Goal: Task Accomplishment & Management: Manage account settings

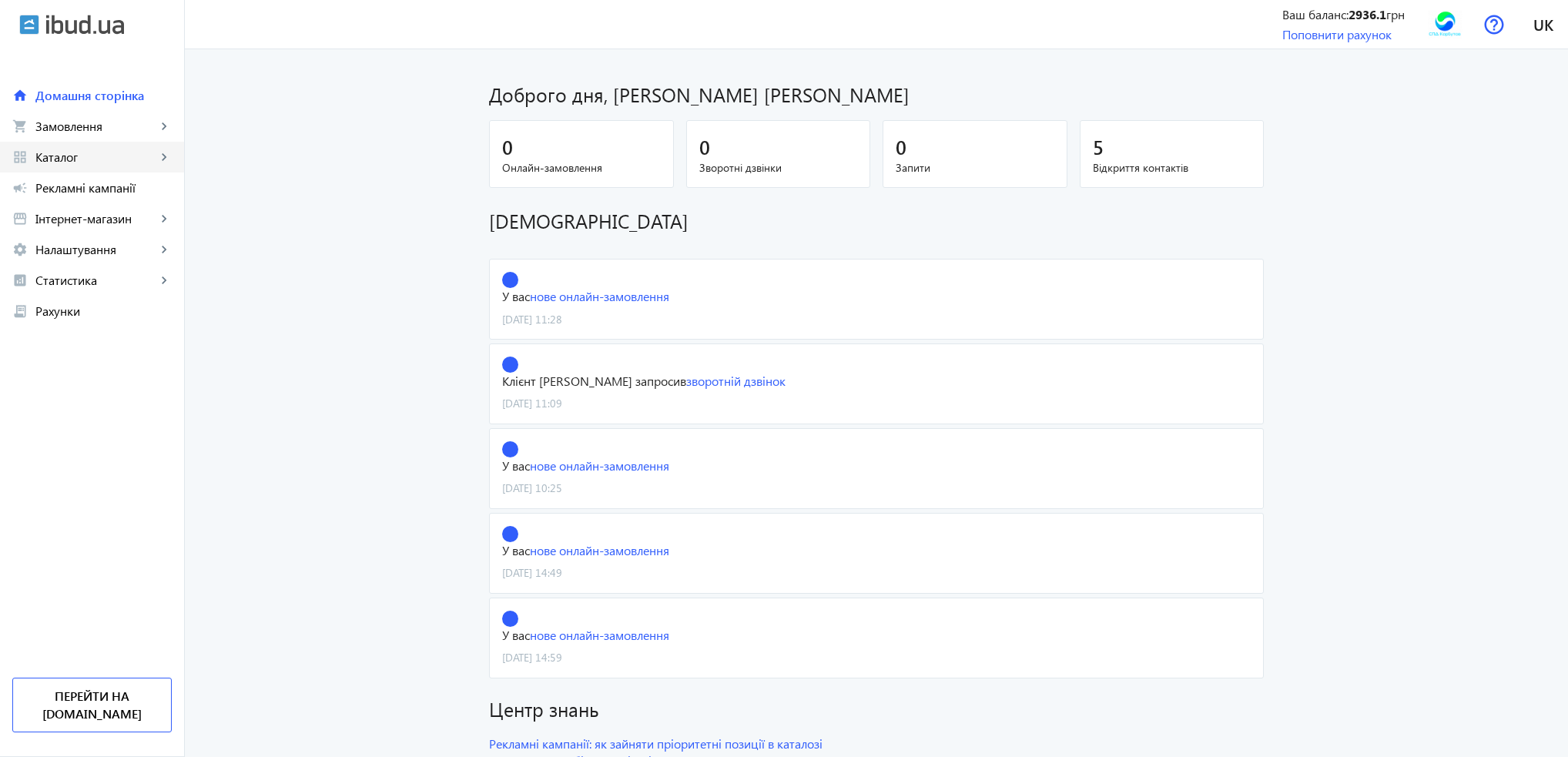
click at [65, 150] on span "Каталог" at bounding box center [96, 158] width 121 height 16
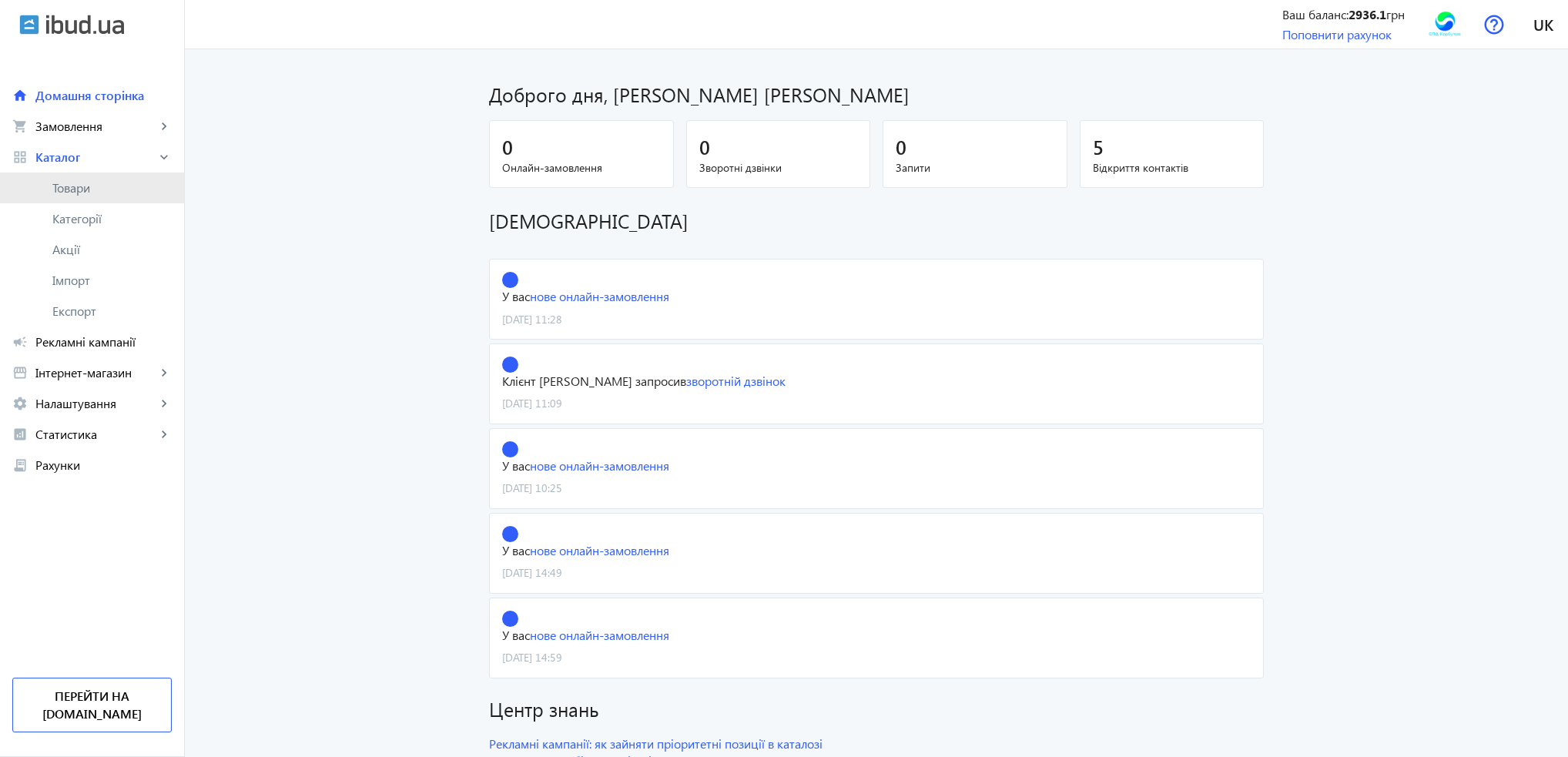
click at [69, 195] on span "Товари" at bounding box center [112, 188] width 120 height 16
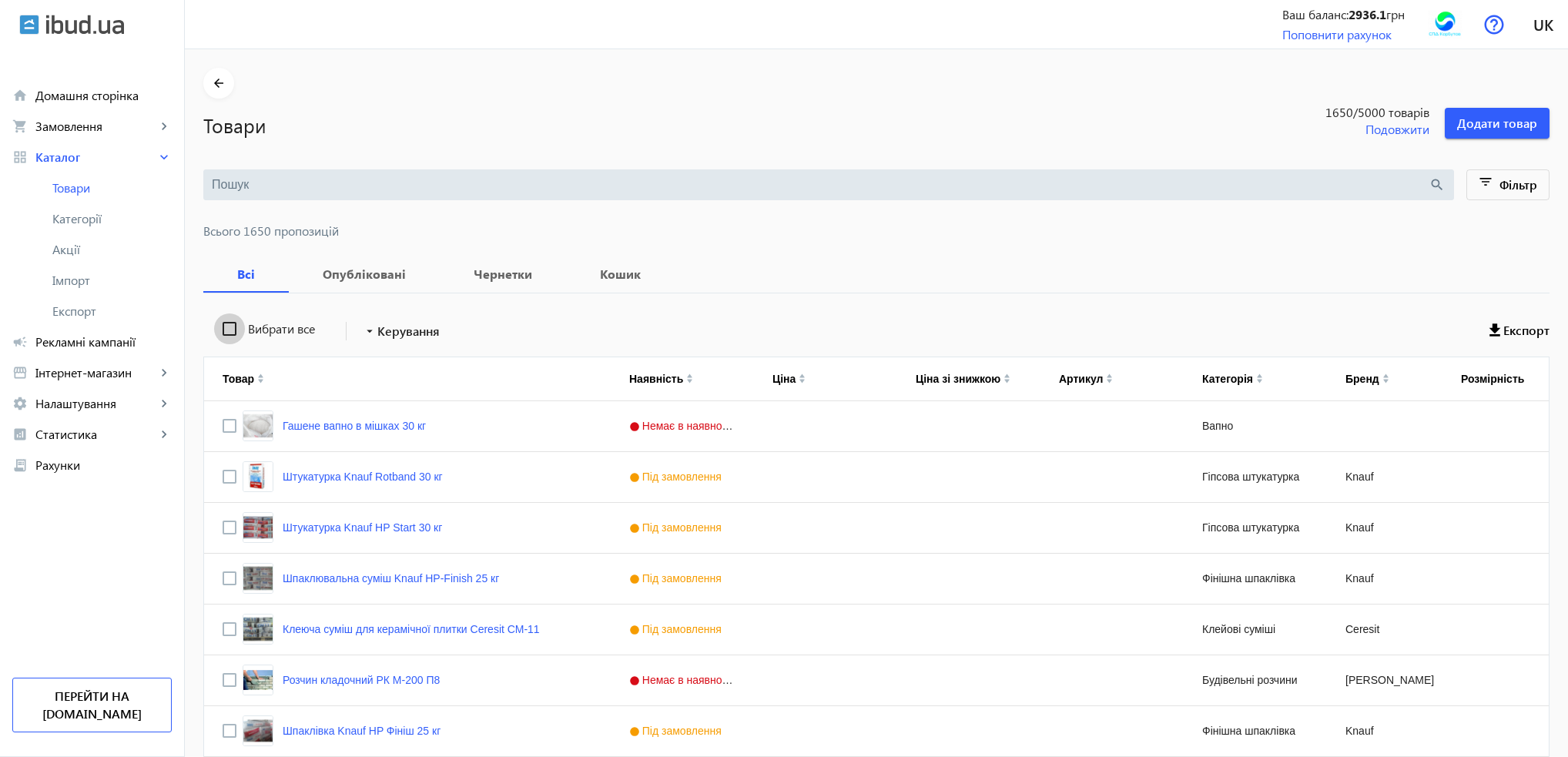
click at [221, 331] on input "Вибрати все" at bounding box center [229, 328] width 31 height 31
checkbox input "true"
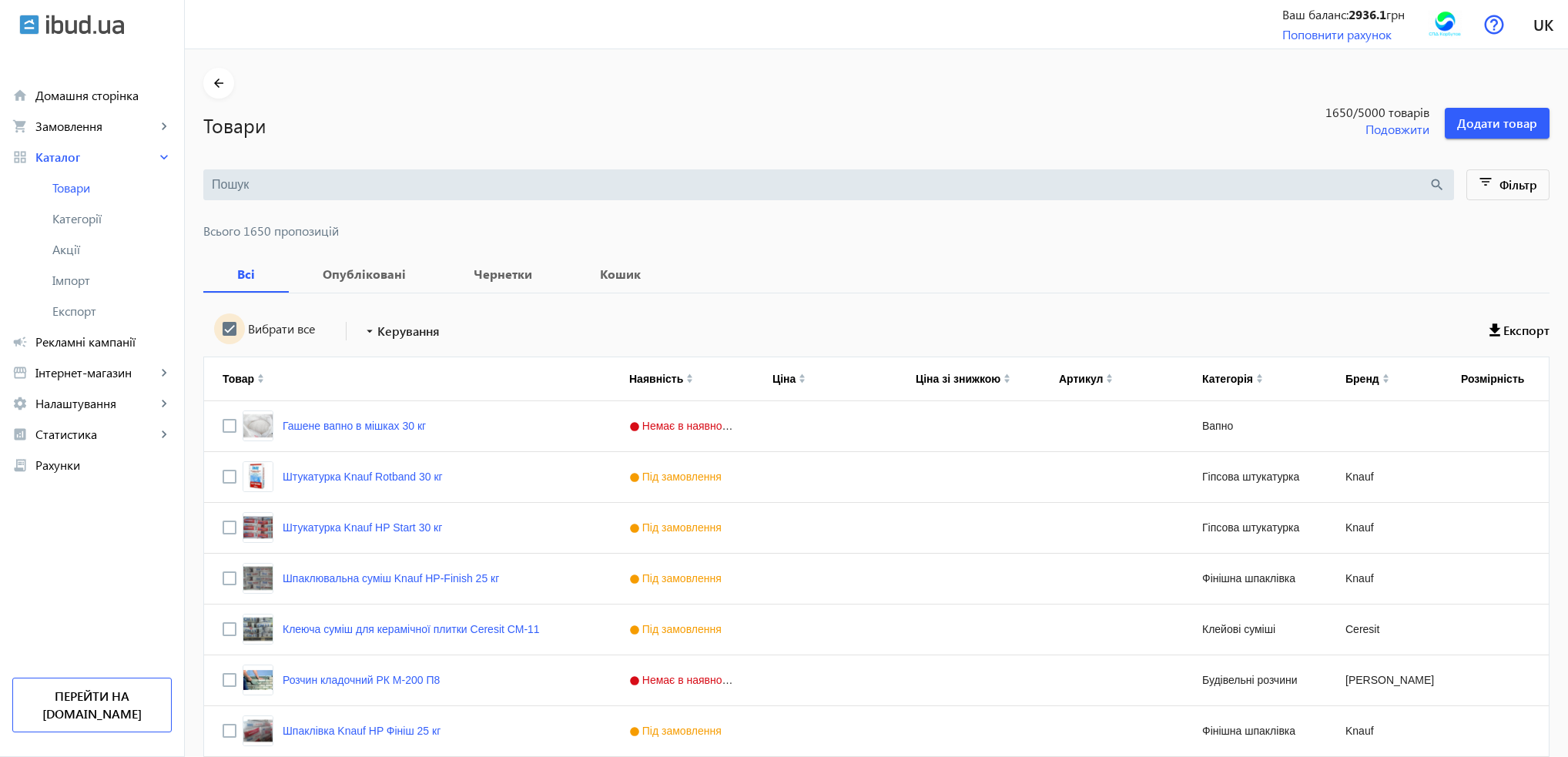
checkbox input "true"
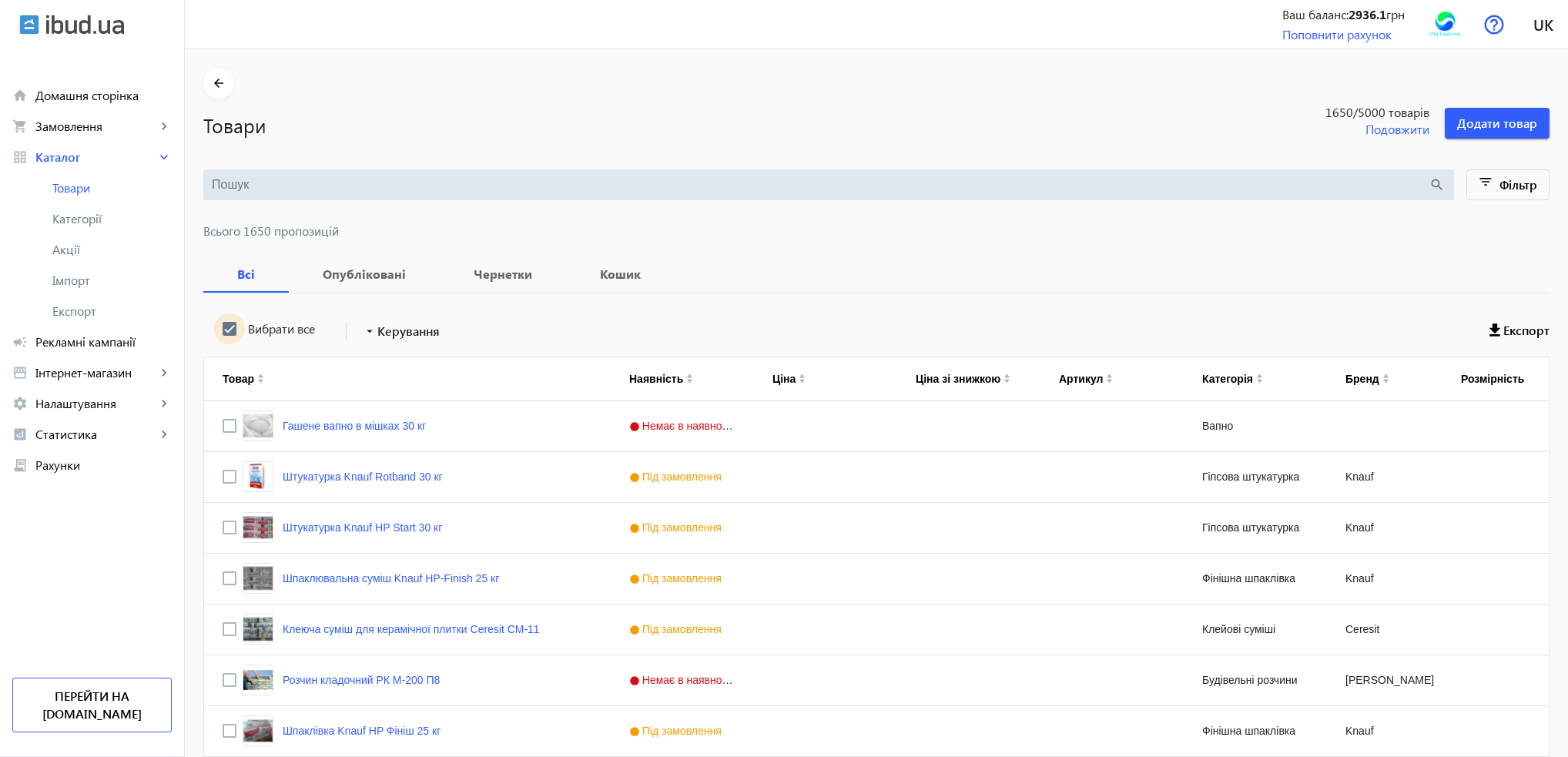
checkbox input "true"
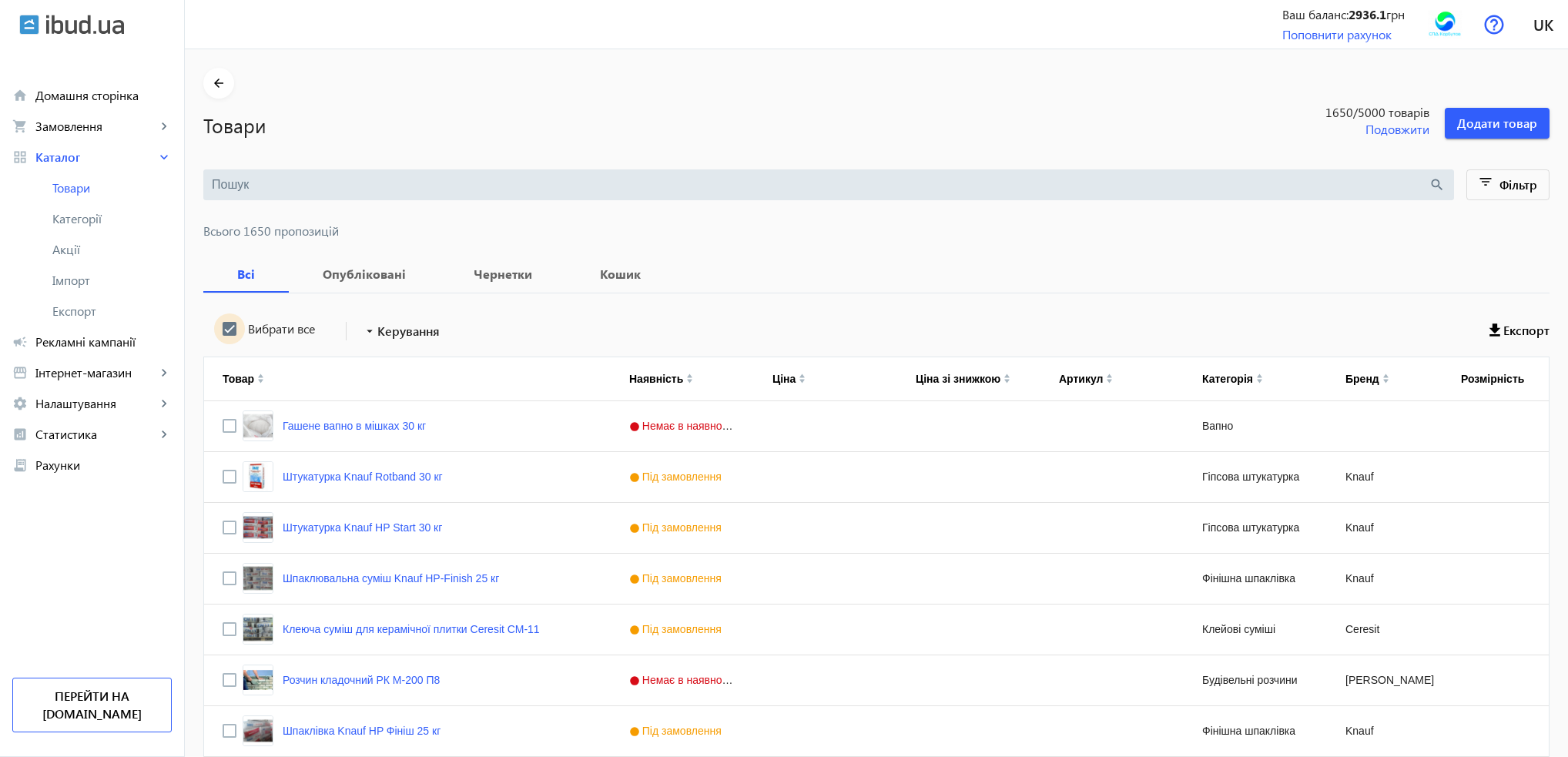
checkbox input "true"
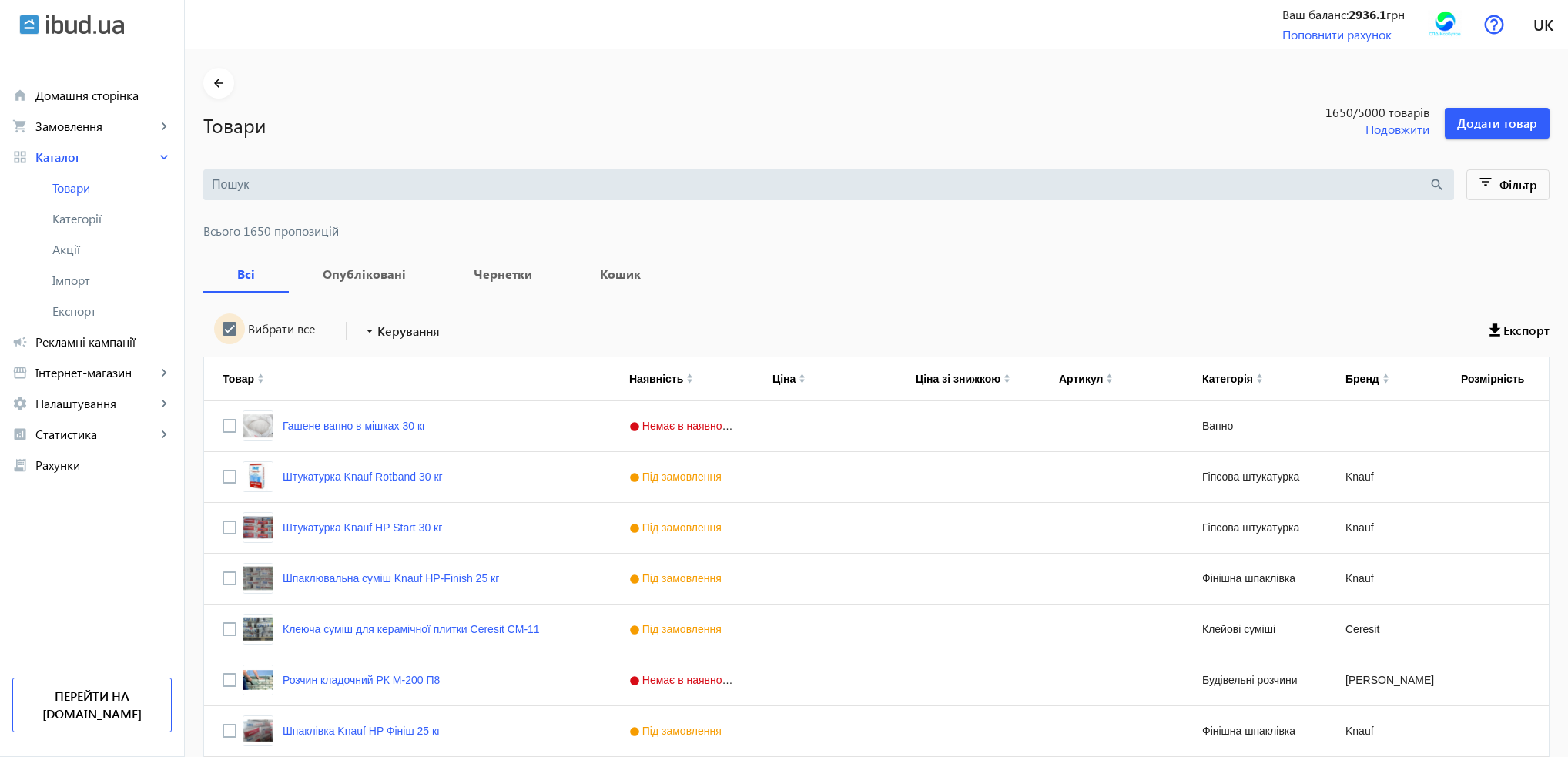
checkbox input "true"
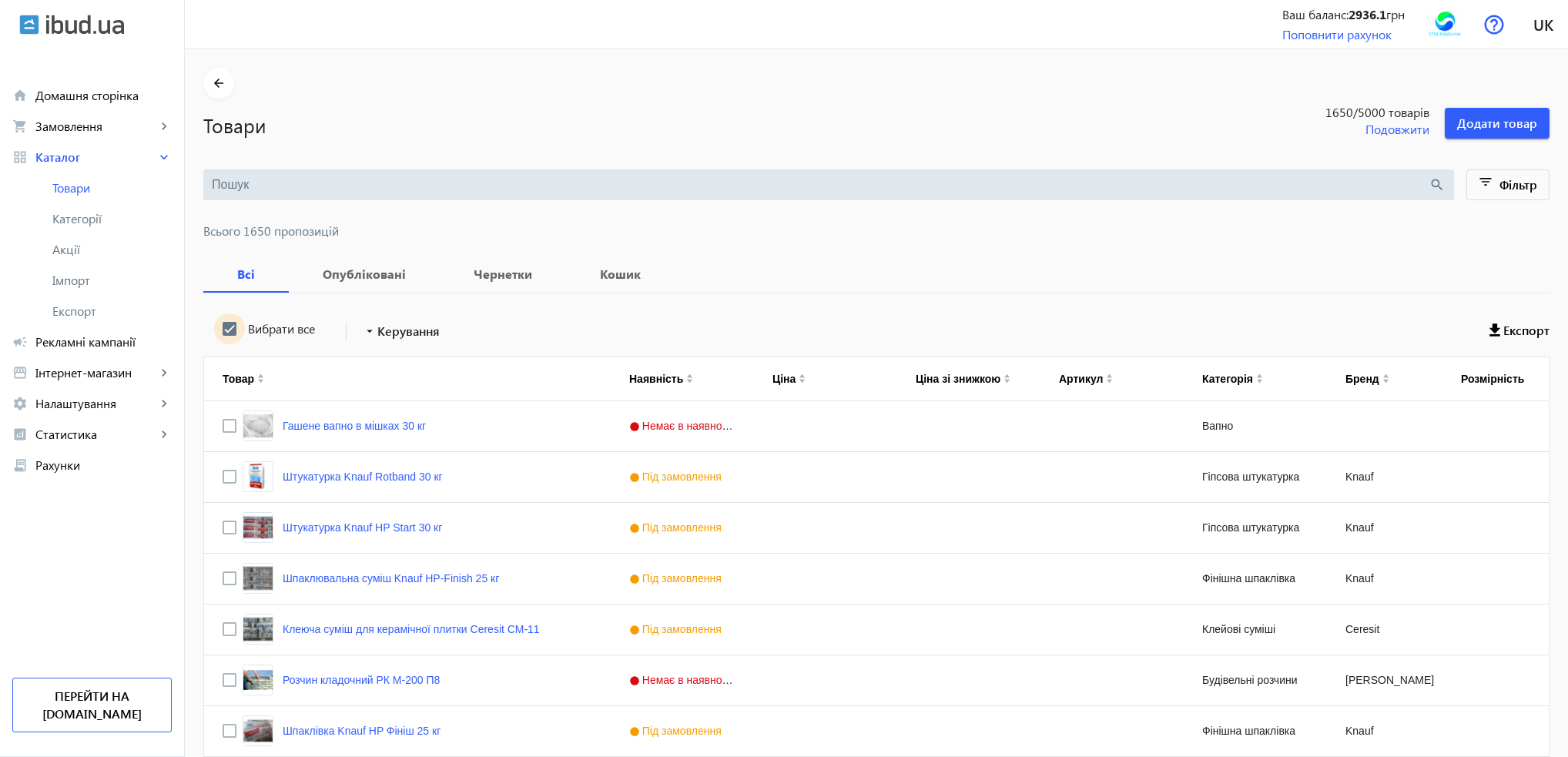
checkbox input "true"
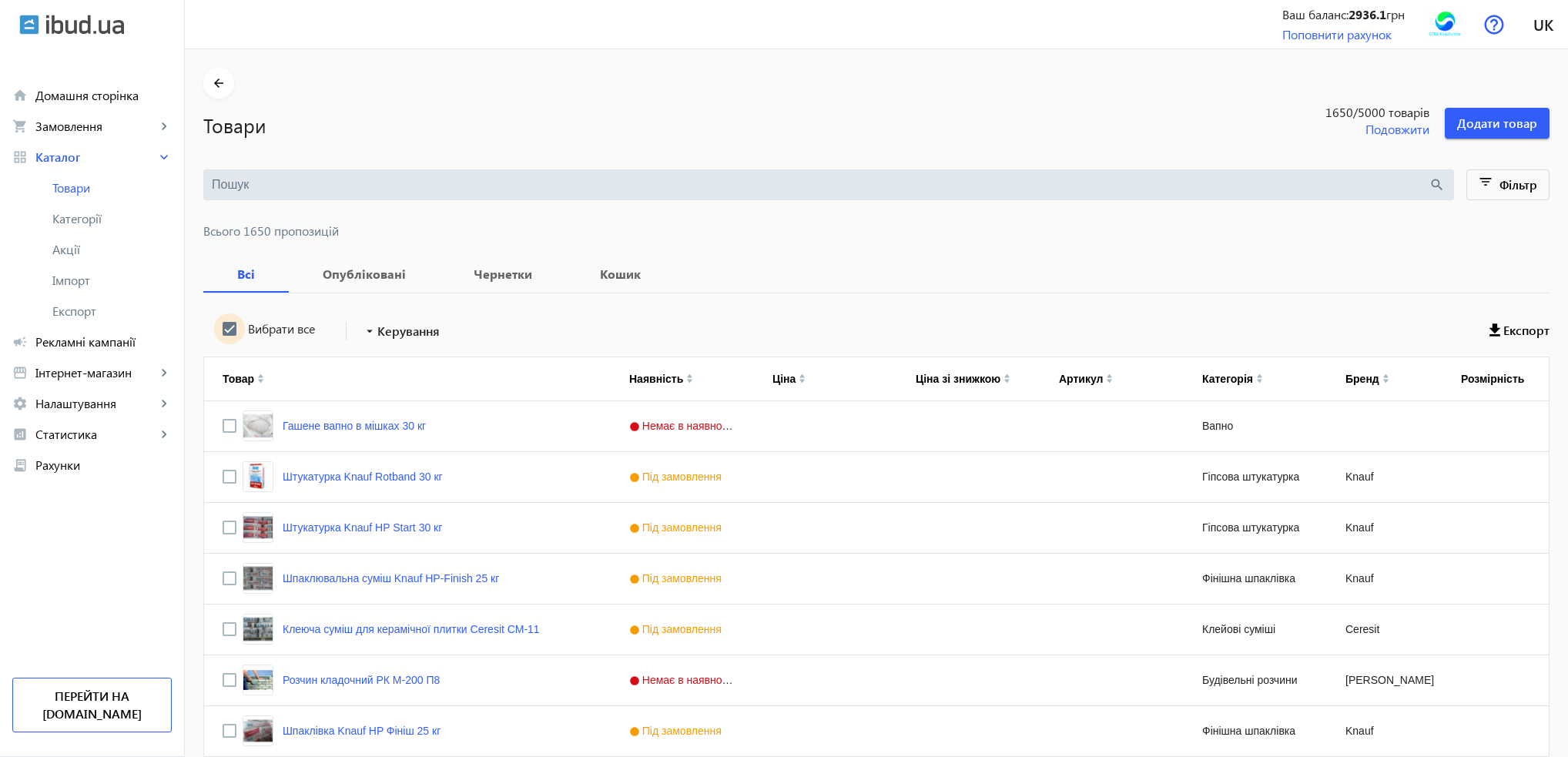
checkbox input "true"
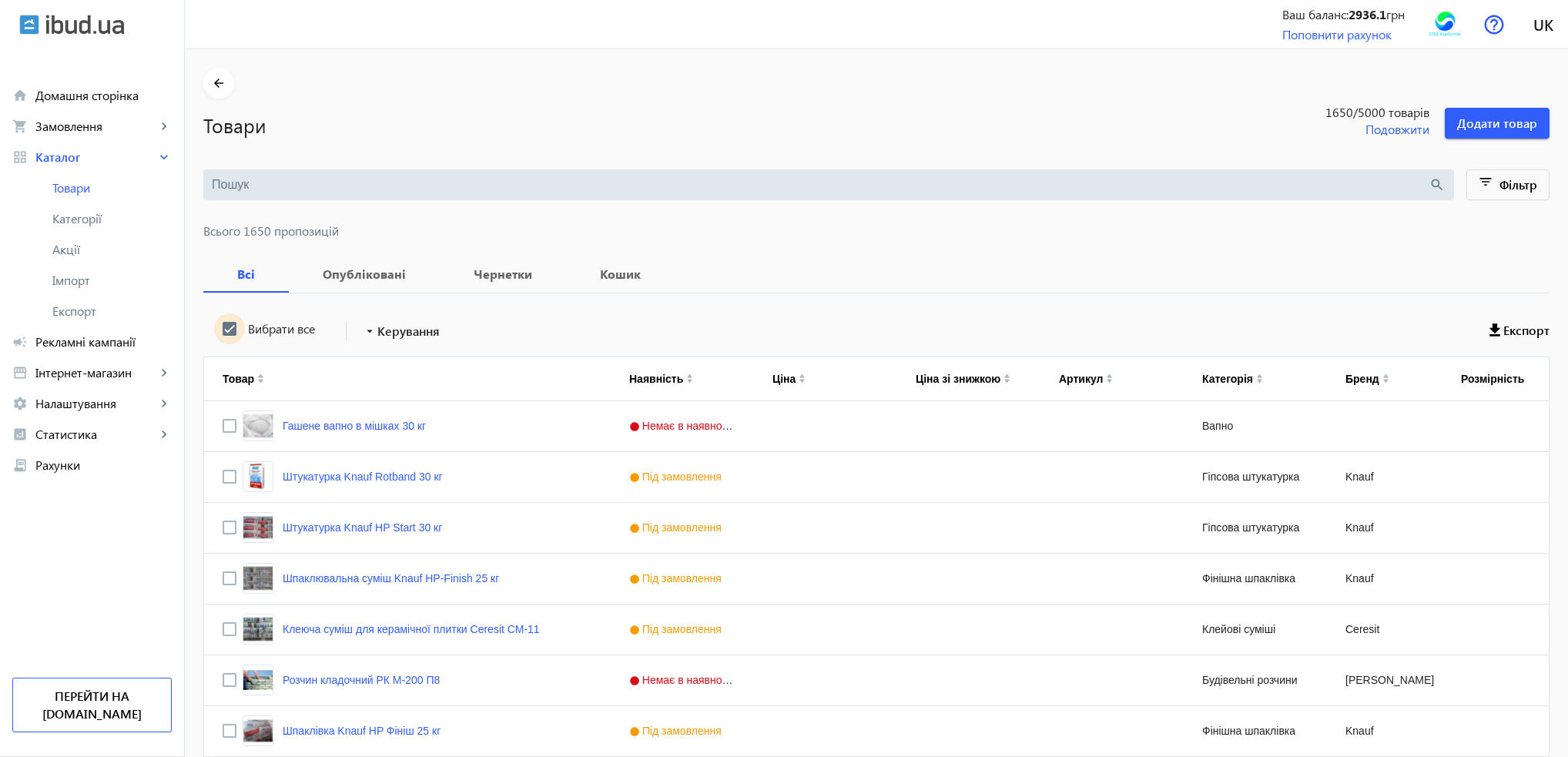
checkbox input "true"
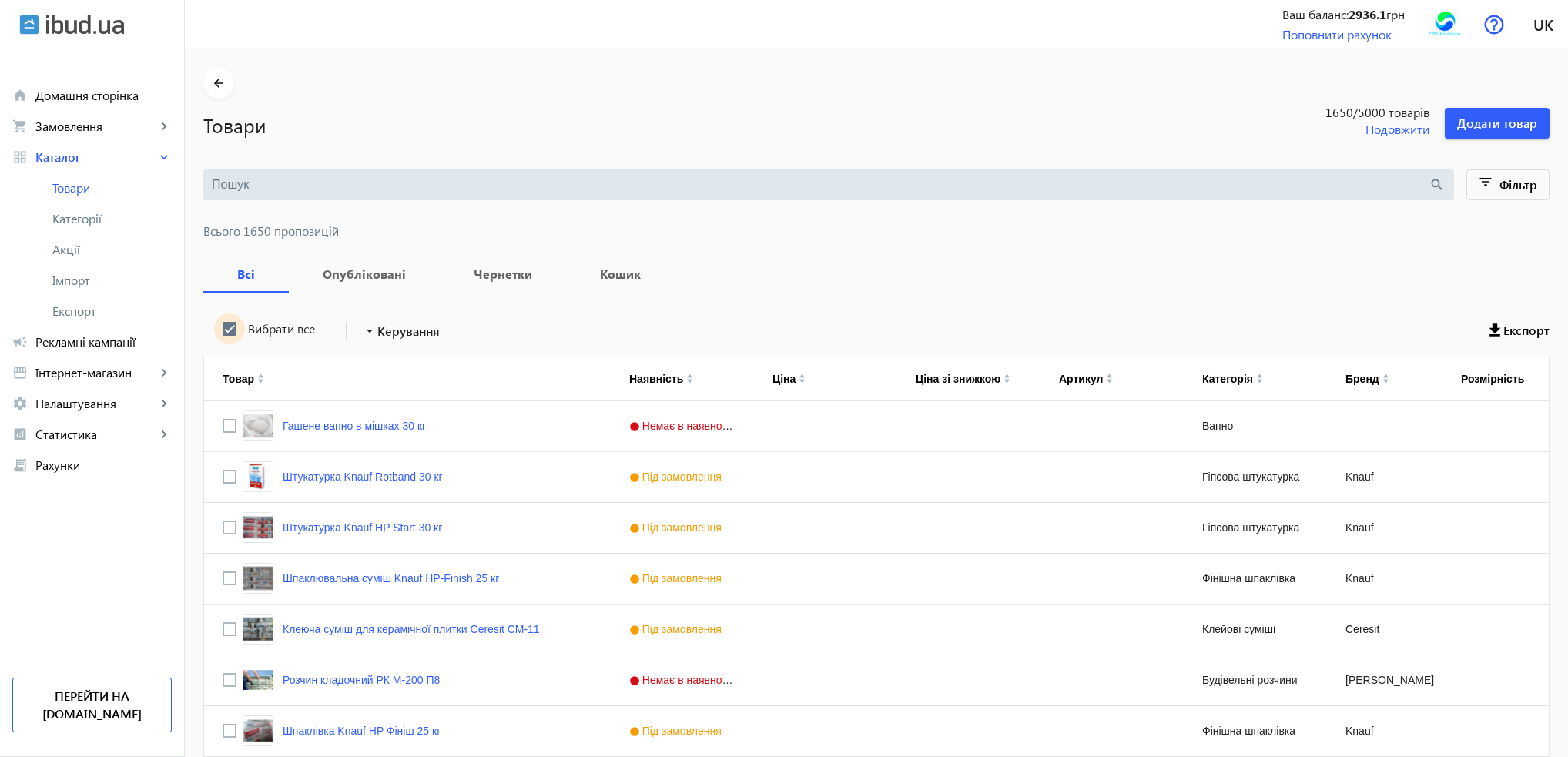
checkbox input "true"
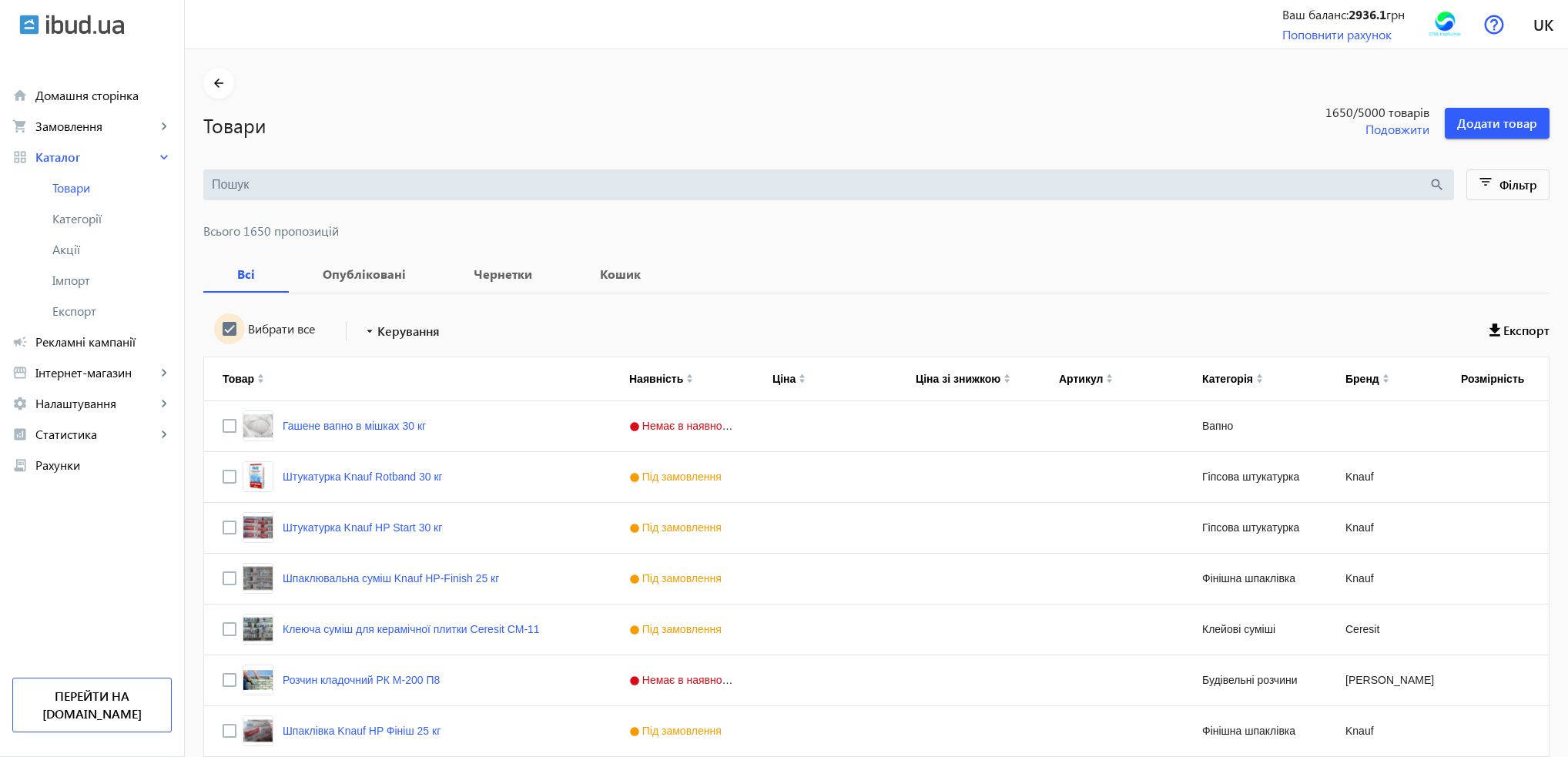
checkbox input "true"
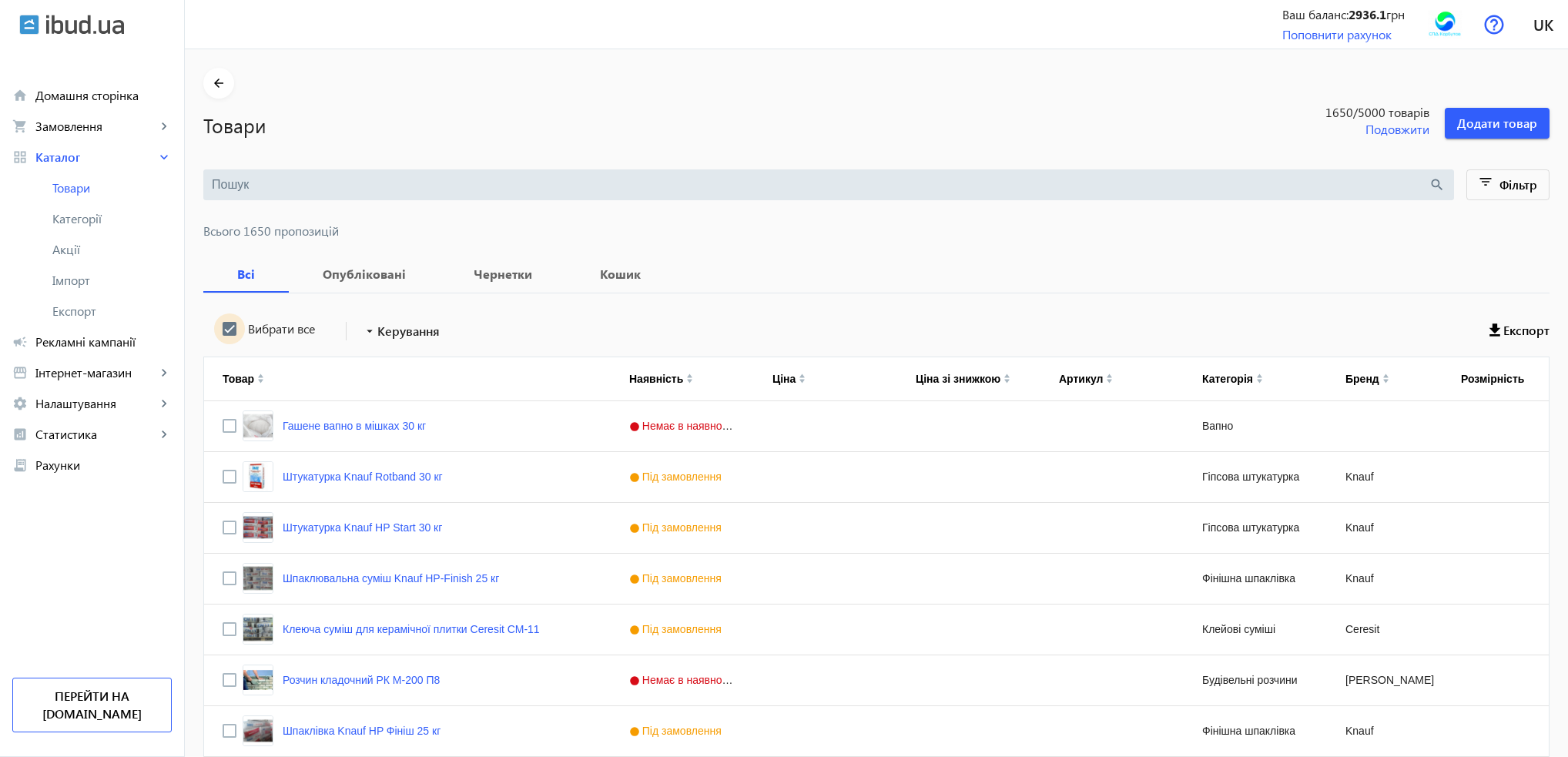
checkbox input "true"
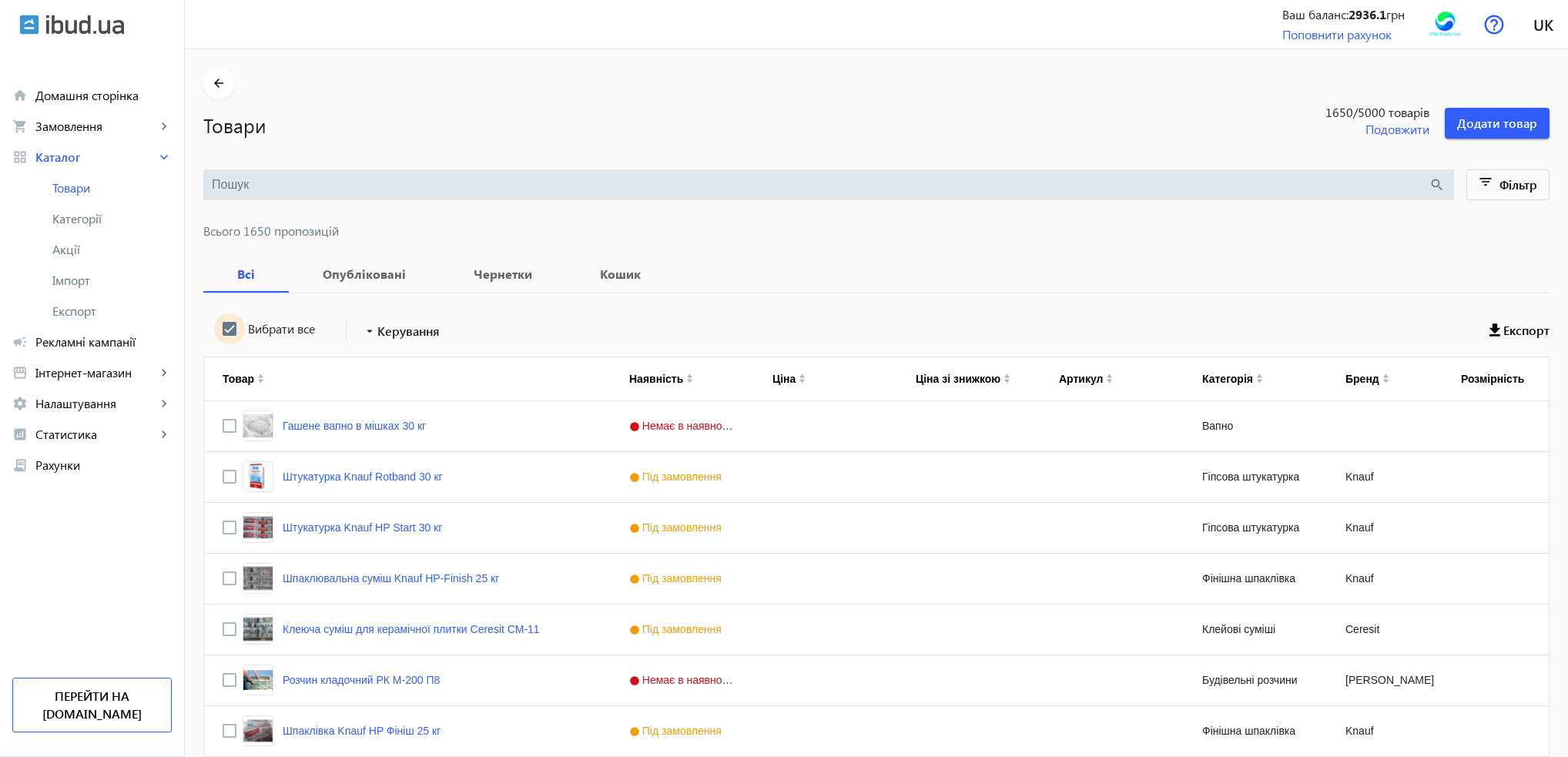
checkbox input "true"
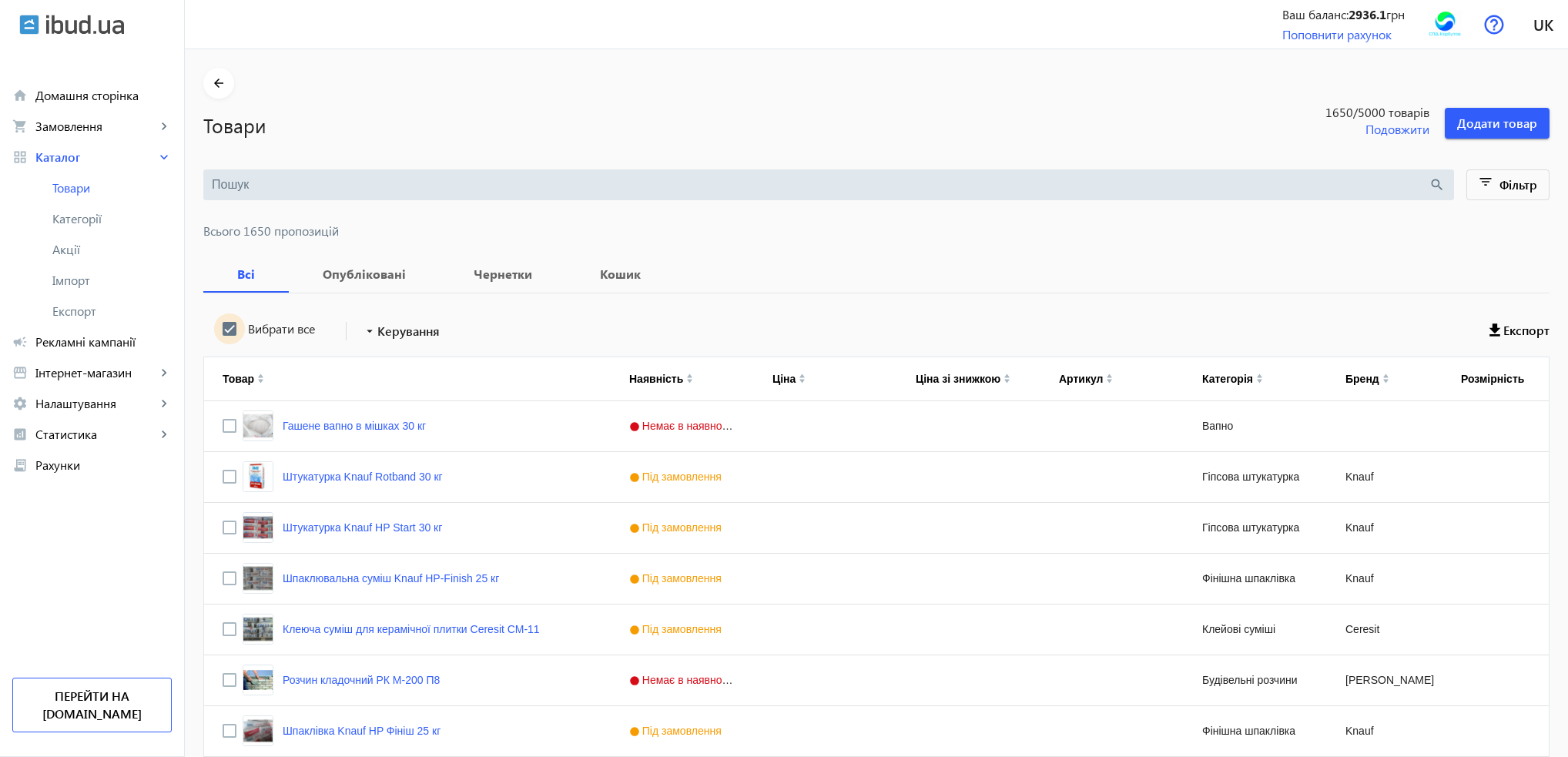
checkbox input "true"
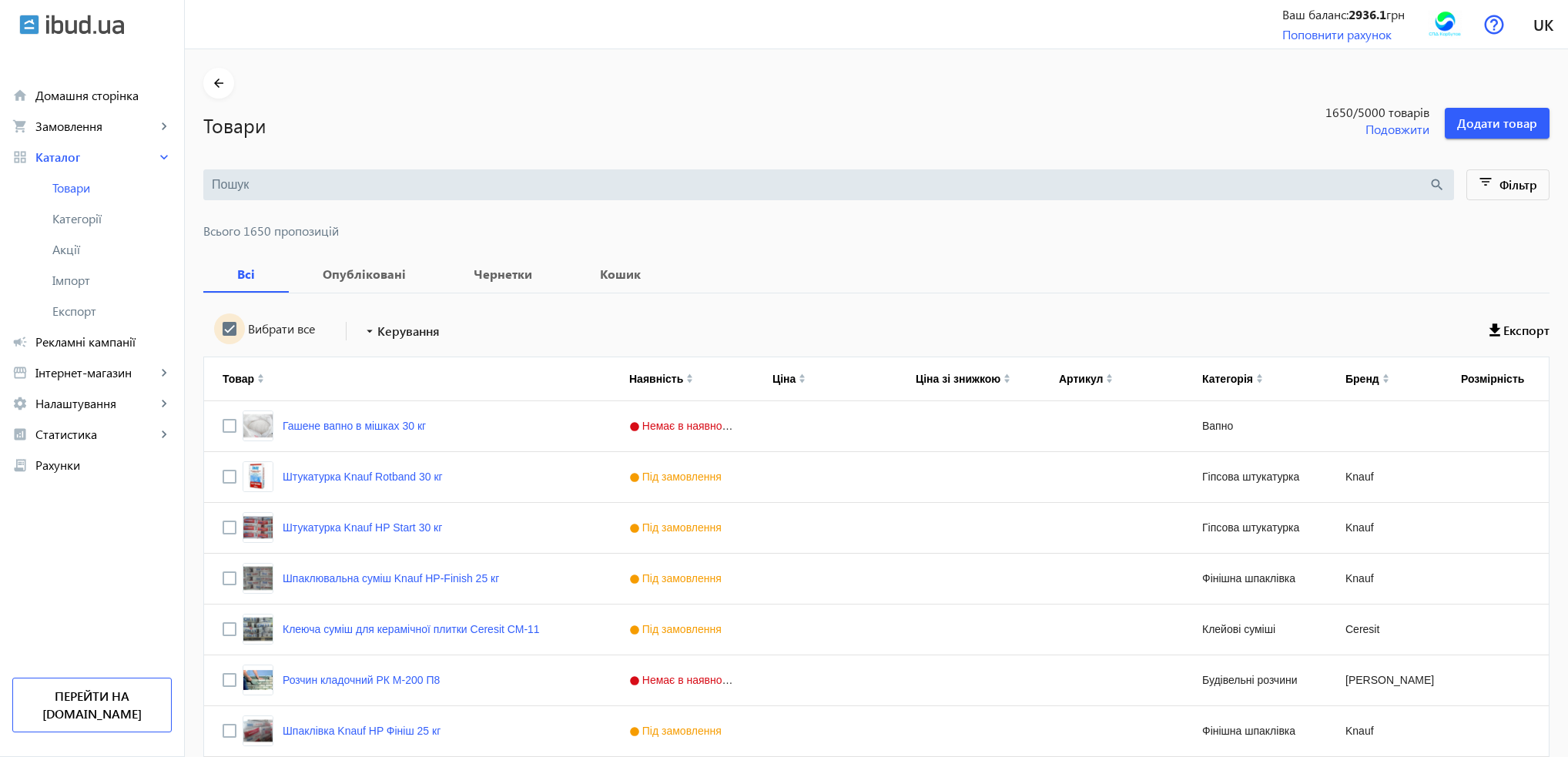
checkbox input "true"
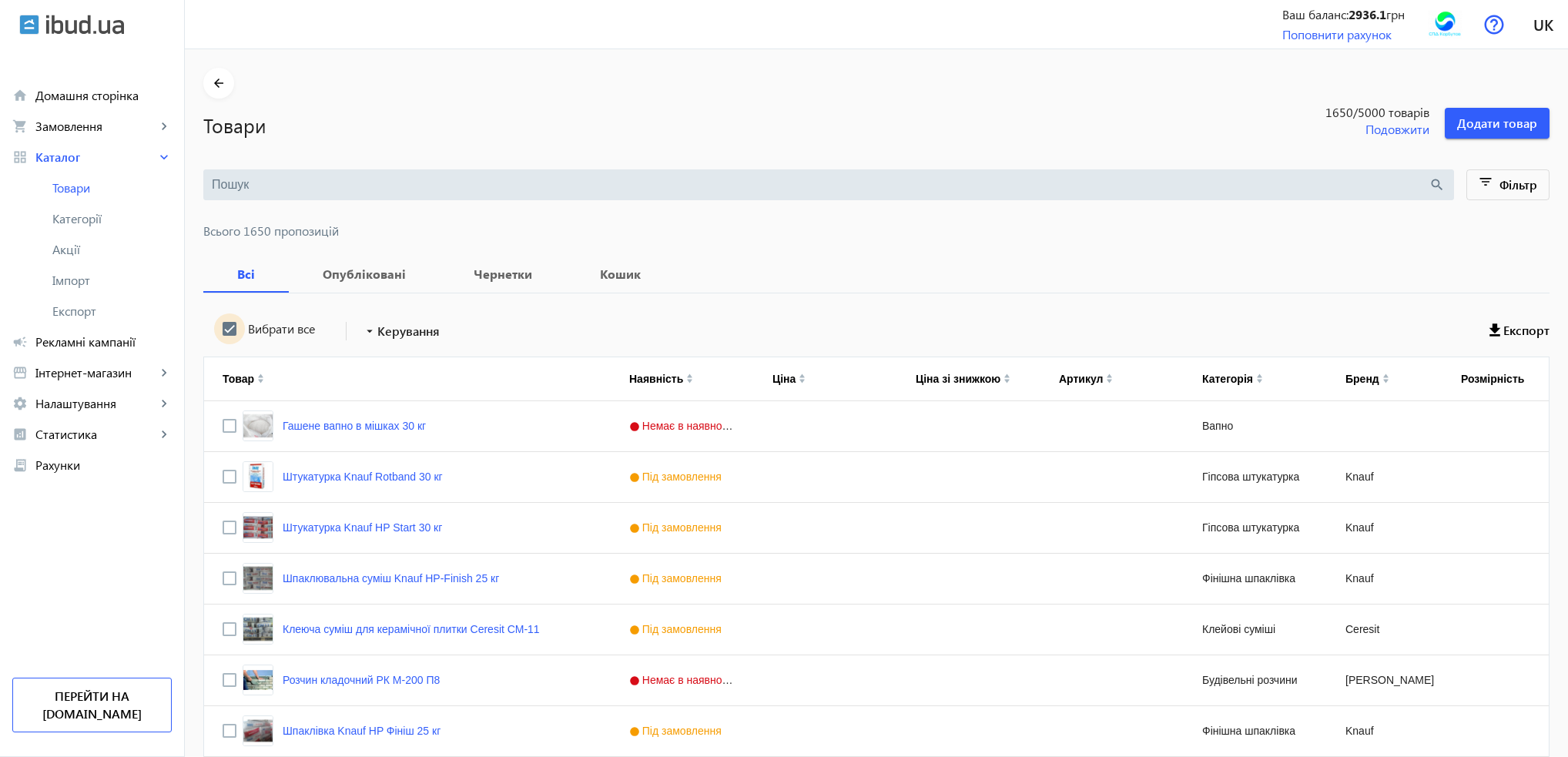
checkbox input "true"
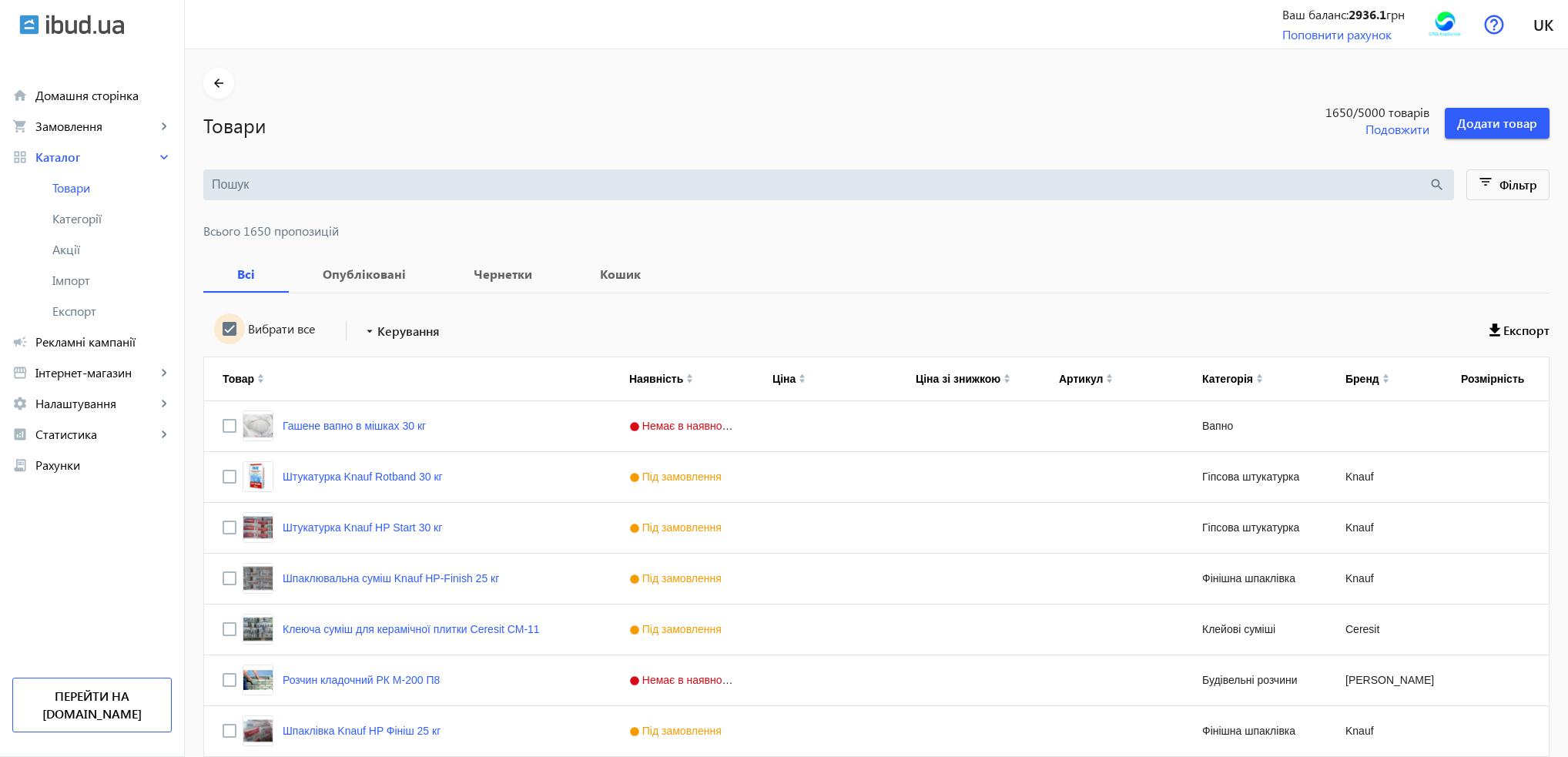
checkbox input "true"
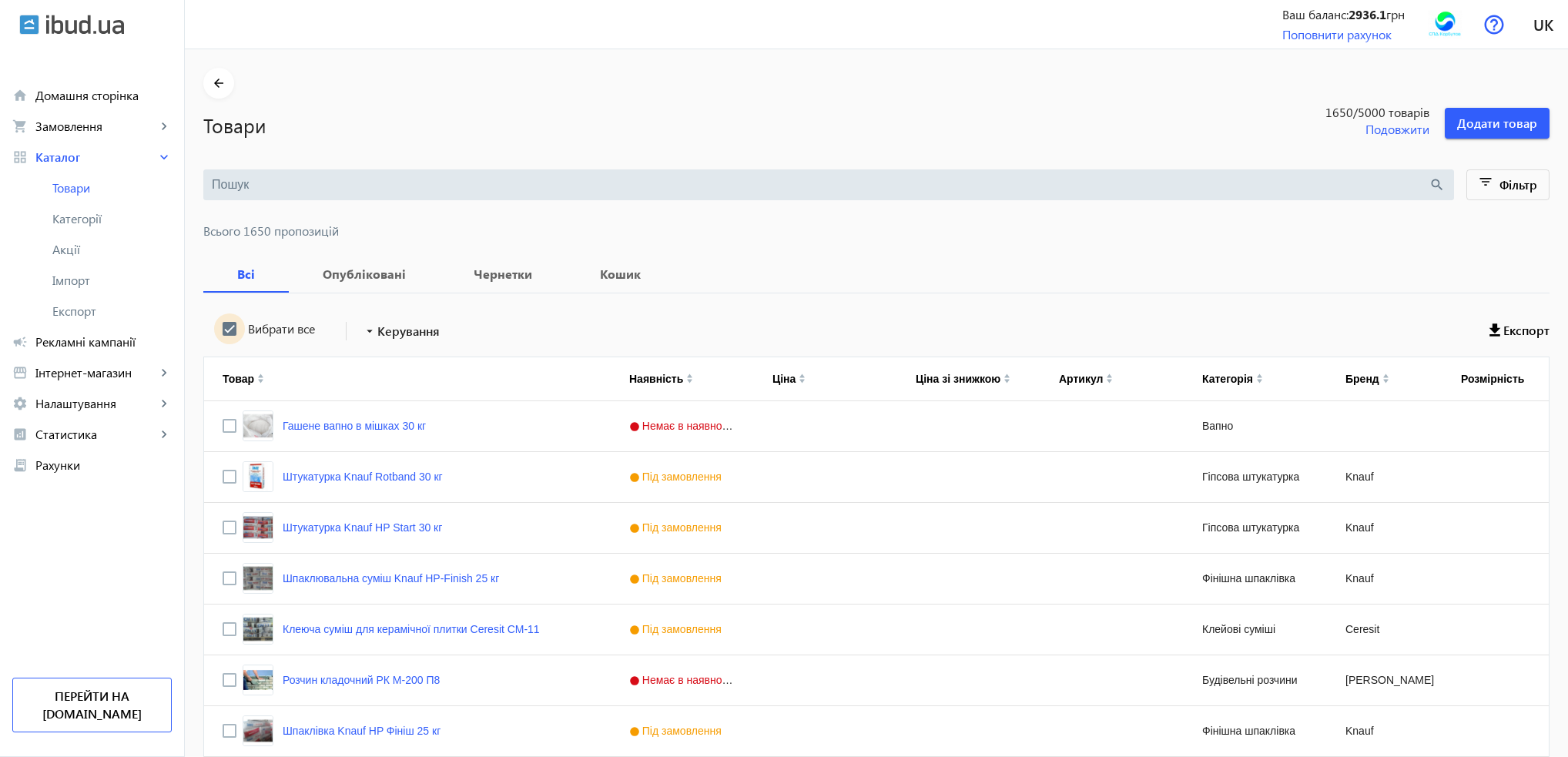
checkbox input "true"
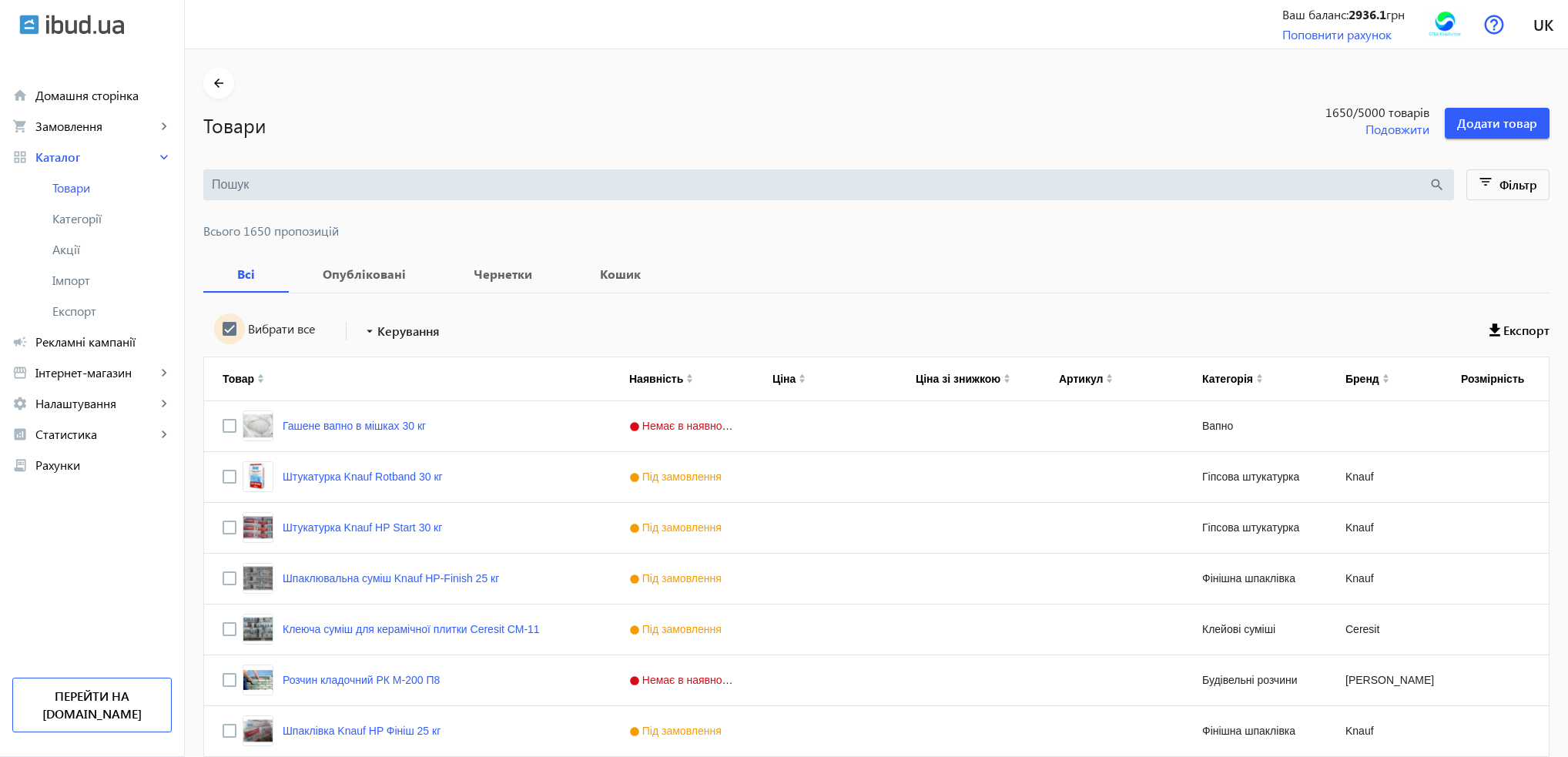
checkbox input "true"
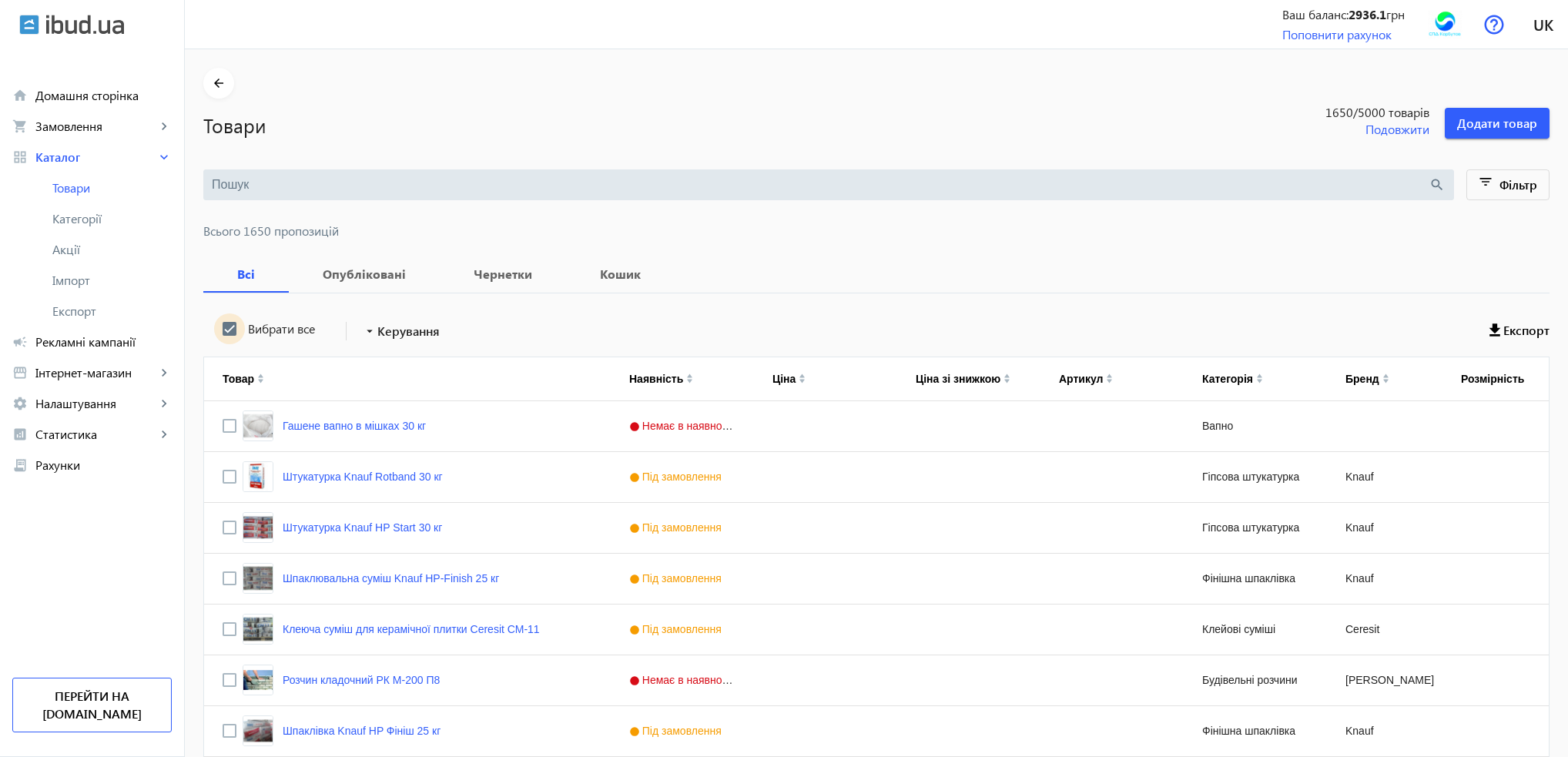
checkbox input "true"
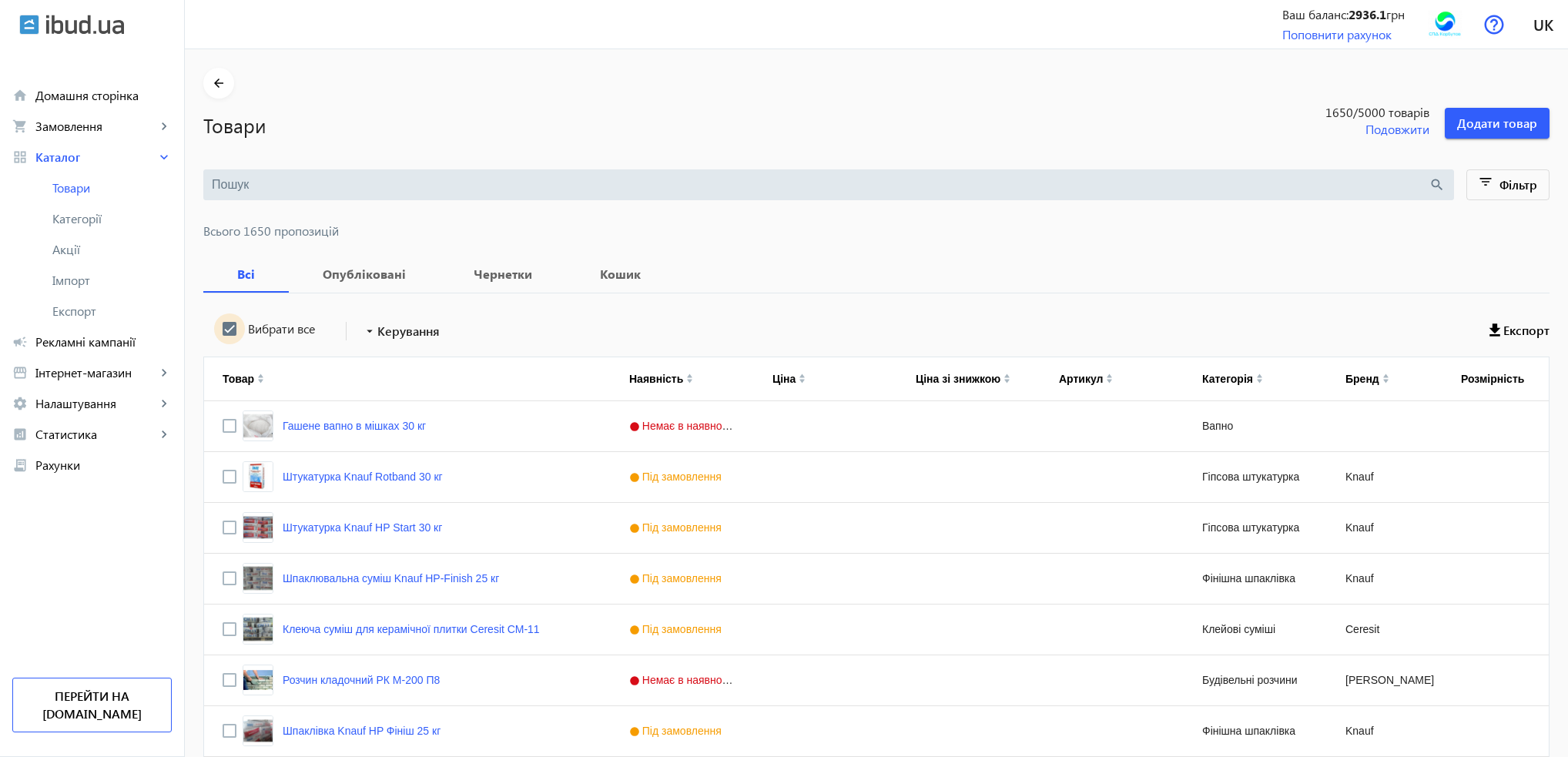
checkbox input "true"
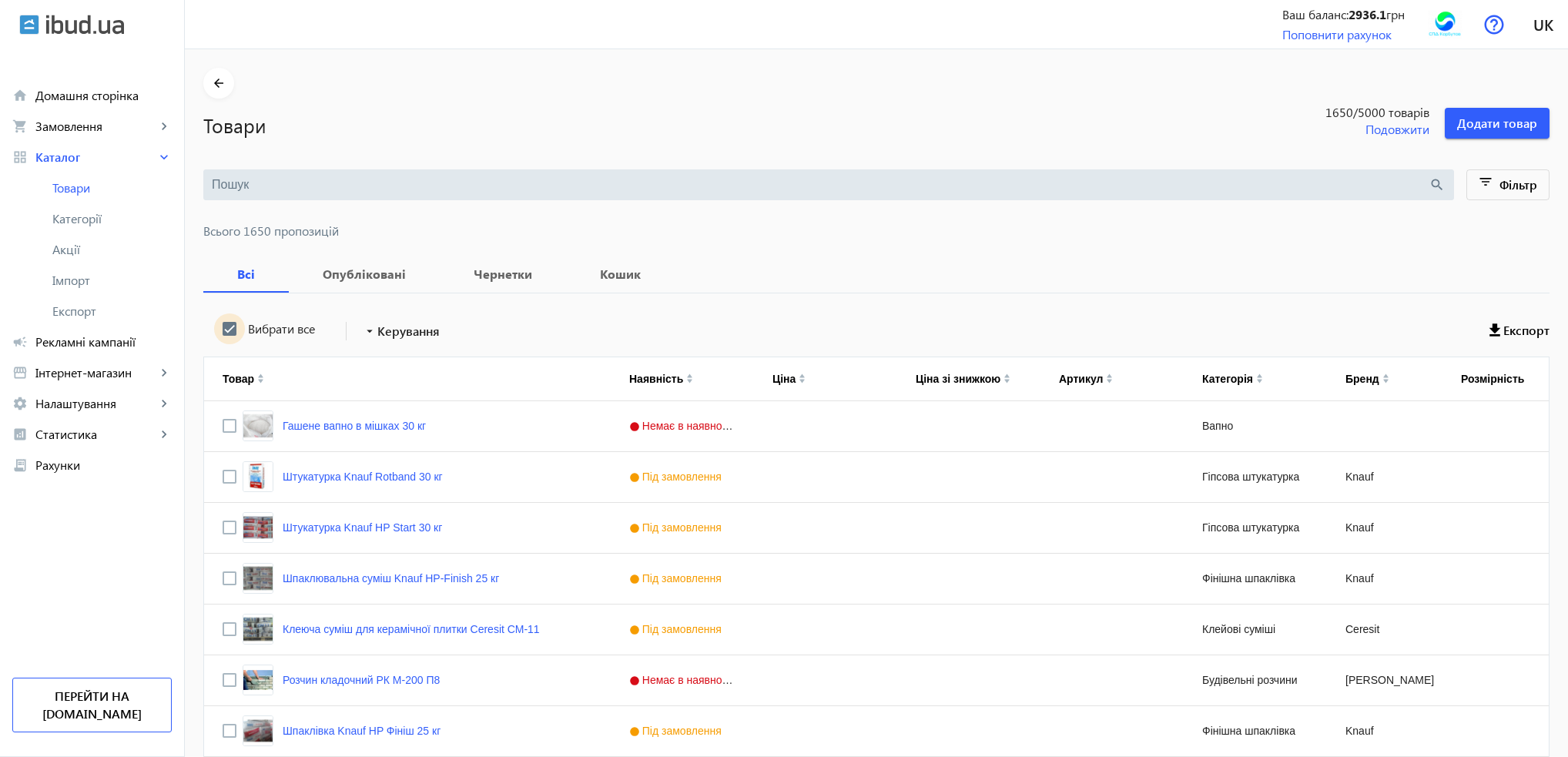
checkbox input "true"
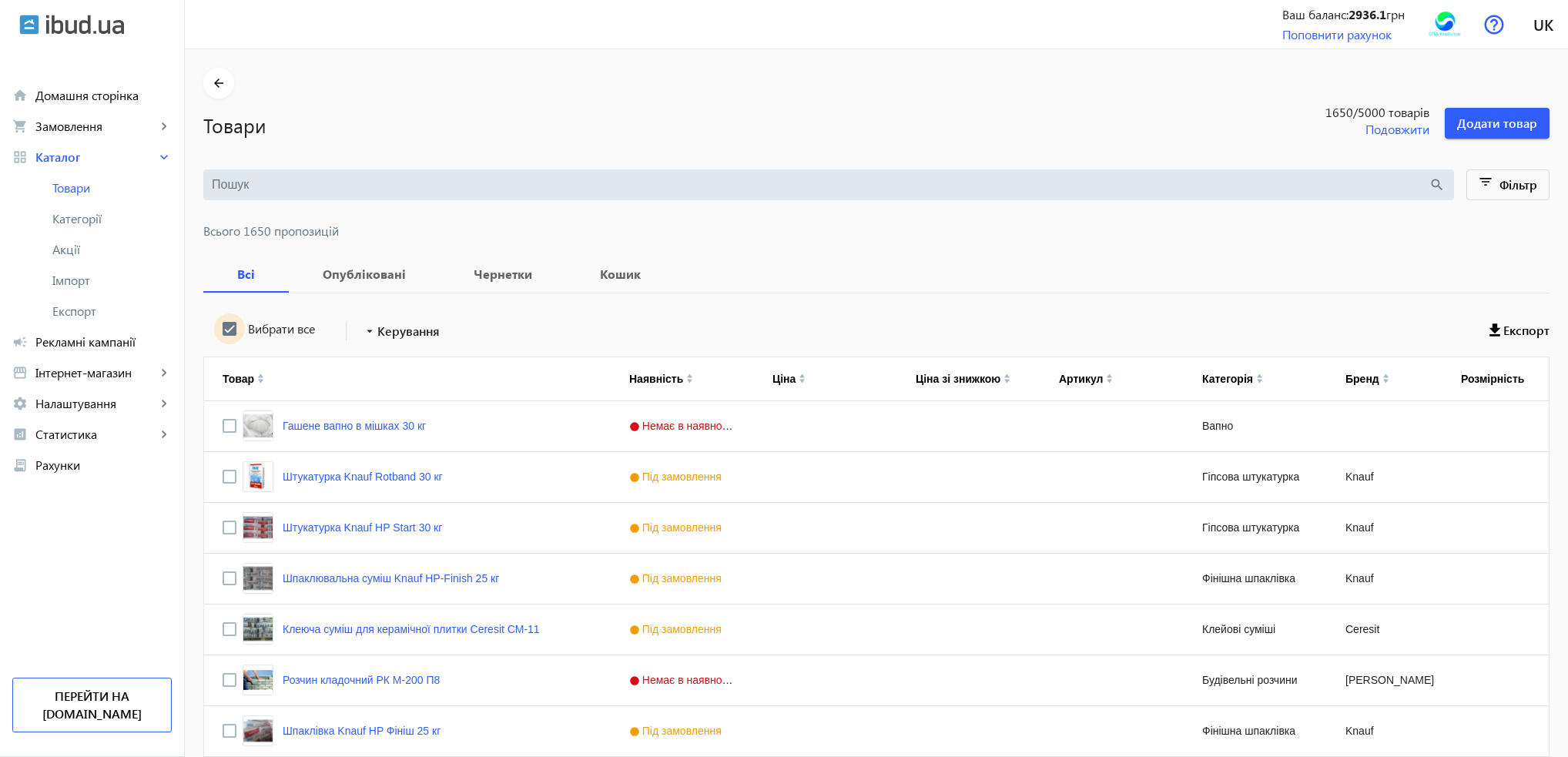
checkbox input "true"
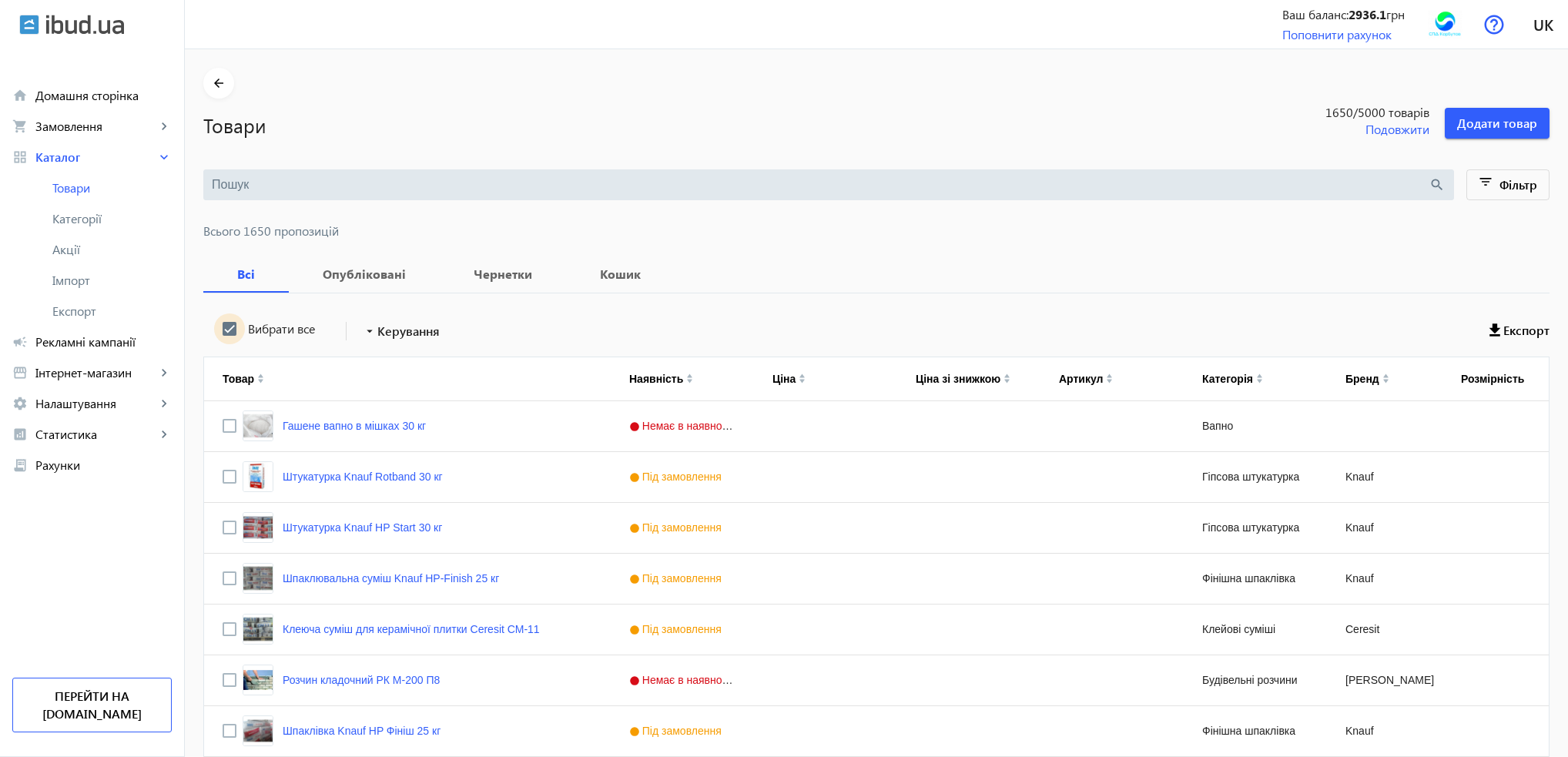
checkbox input "true"
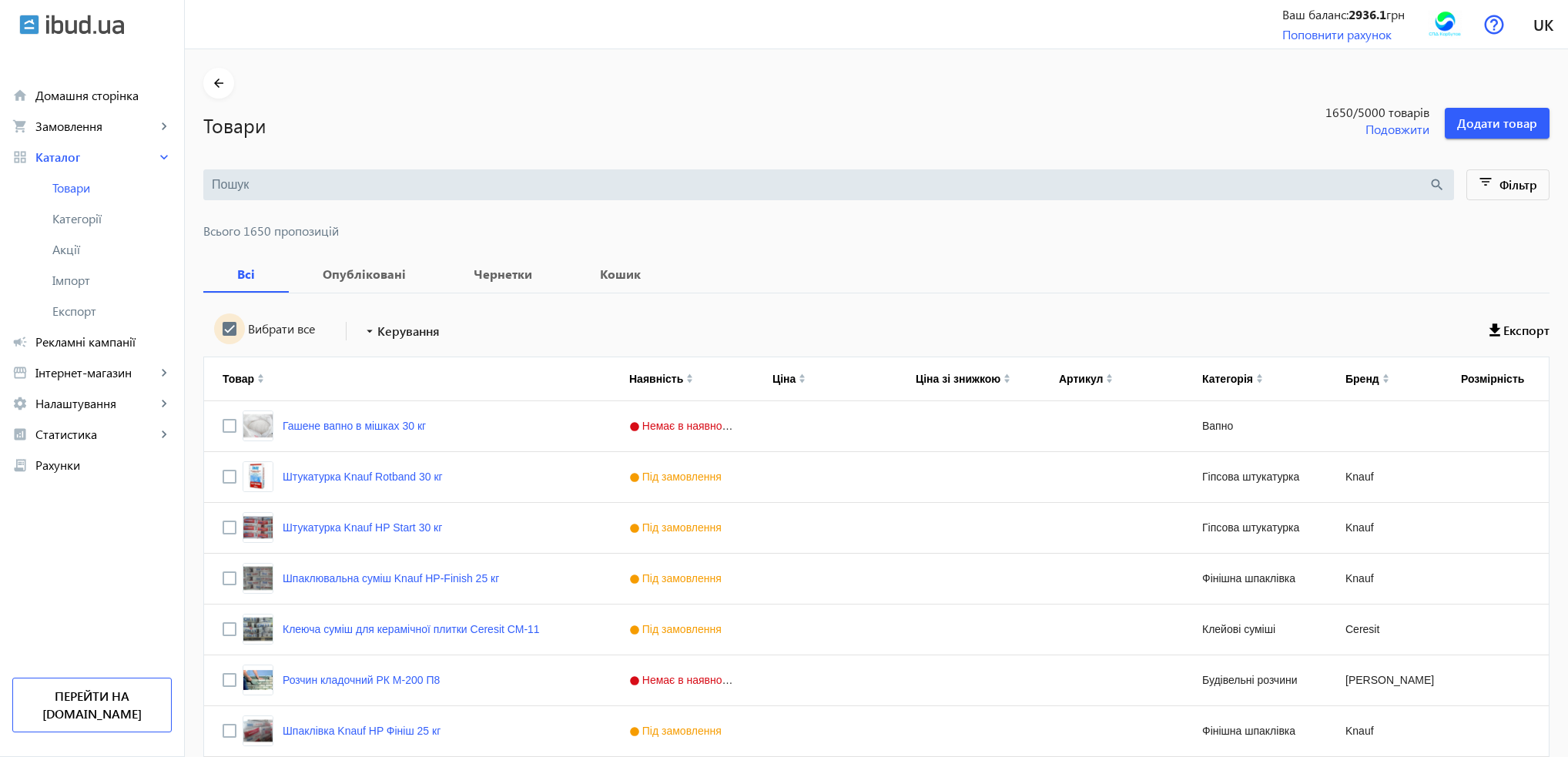
checkbox input "true"
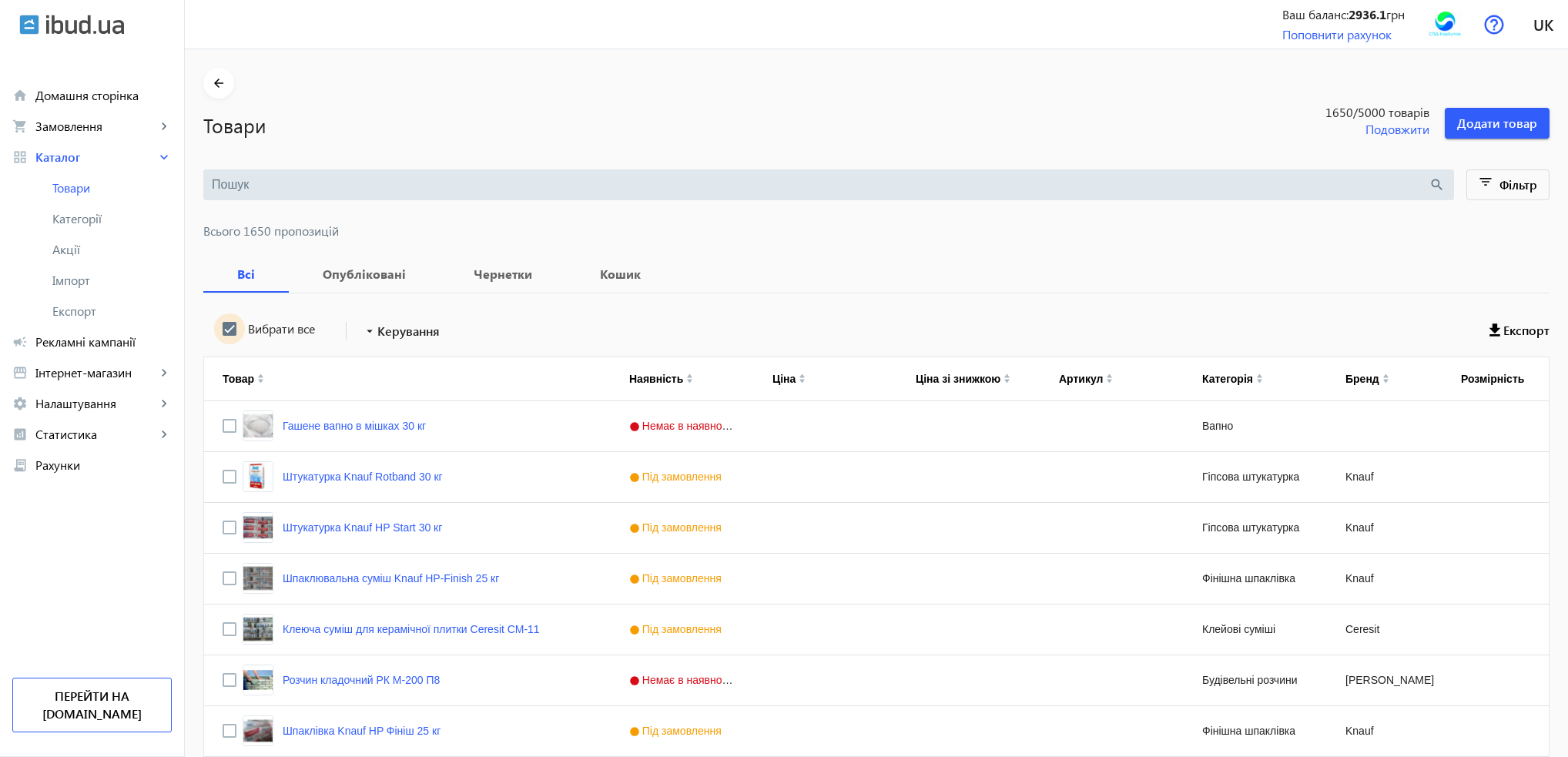
checkbox input "true"
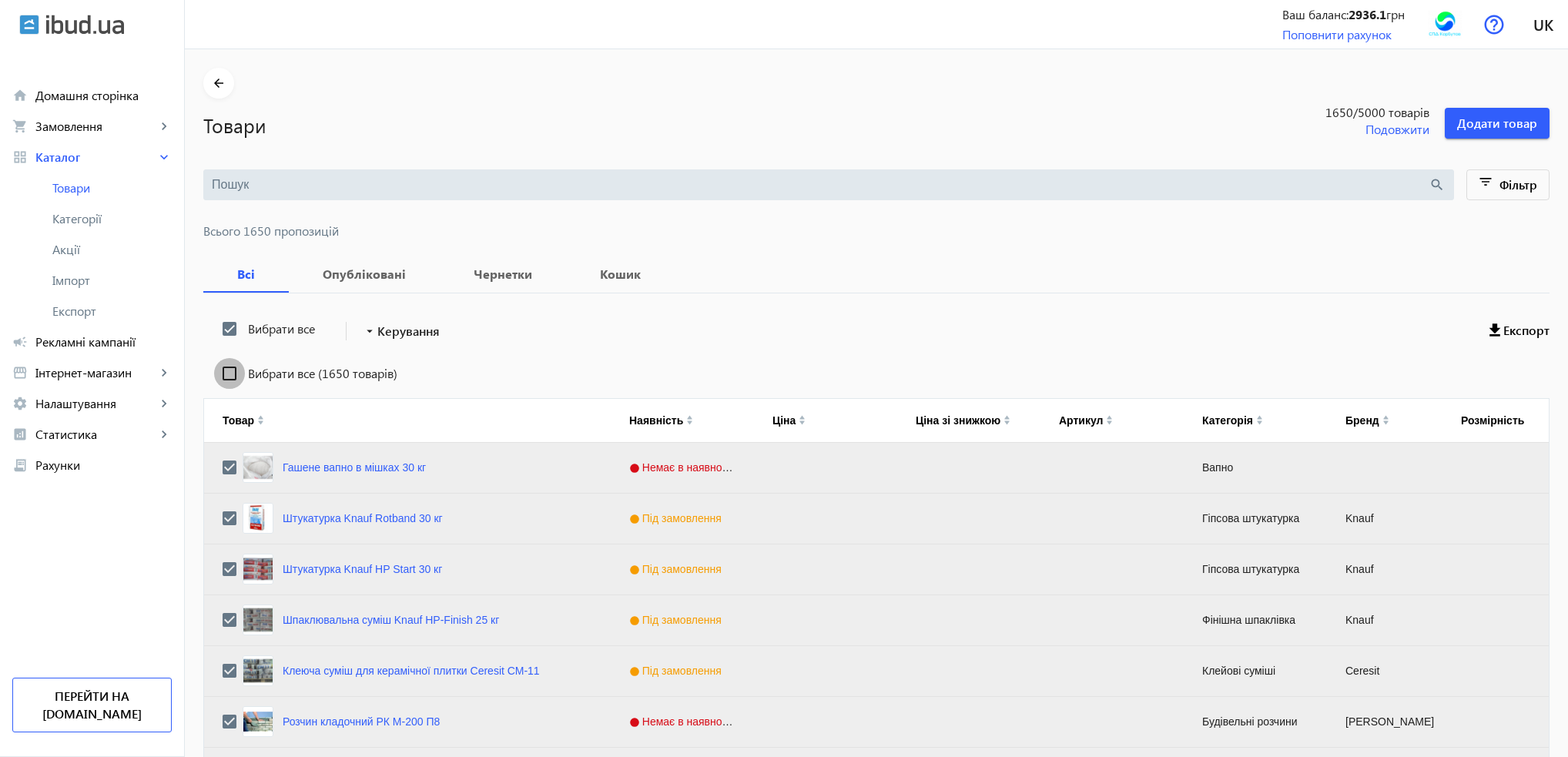
click at [219, 369] on input "Вибрати все (1650 товарів)" at bounding box center [229, 373] width 31 height 31
checkbox input "true"
click at [390, 337] on span "Керування" at bounding box center [408, 331] width 62 height 18
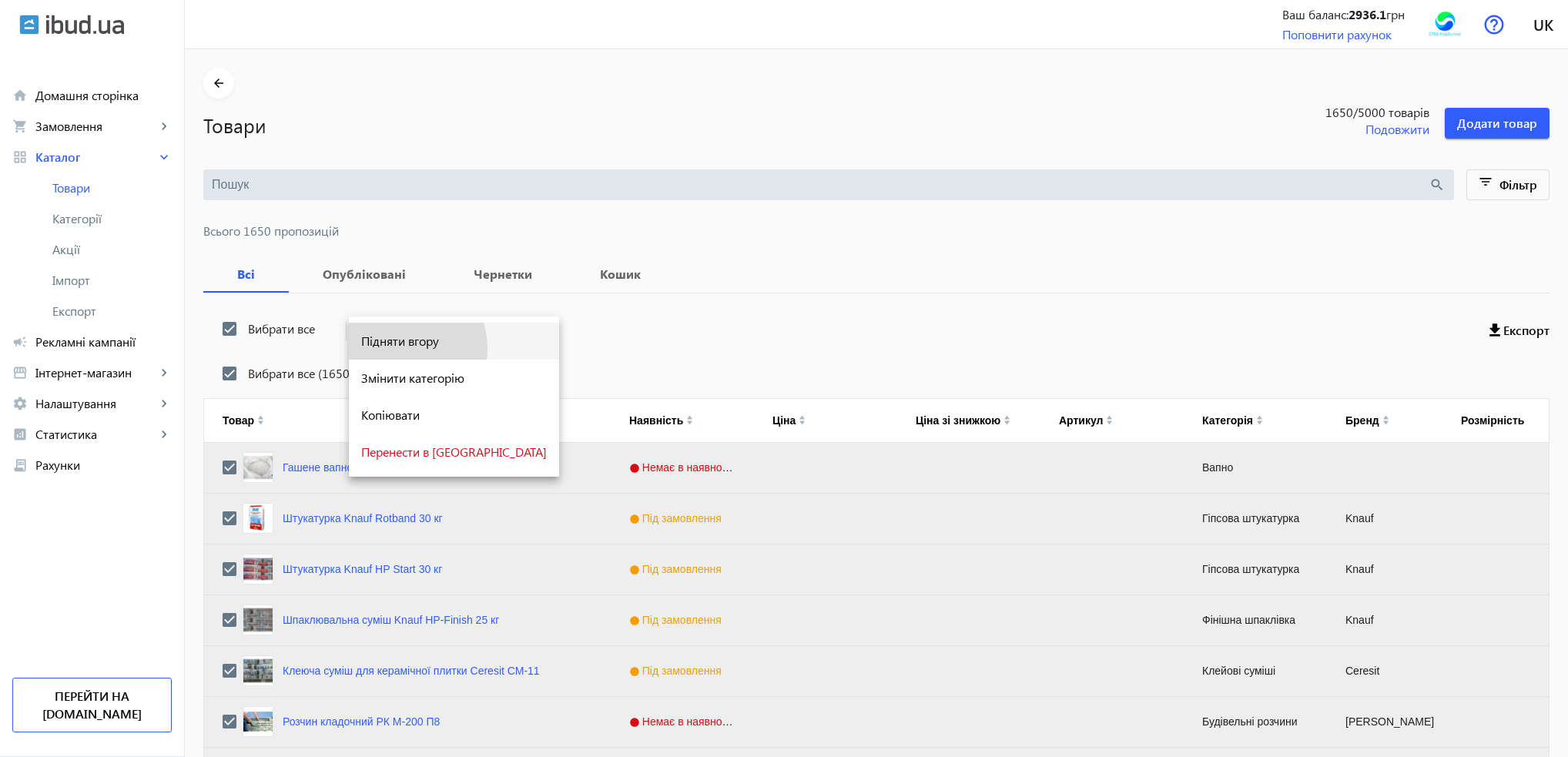
click at [398, 347] on span "Підняти вгору" at bounding box center [454, 341] width 186 height 13
